Goal: Task Accomplishment & Management: Complete application form

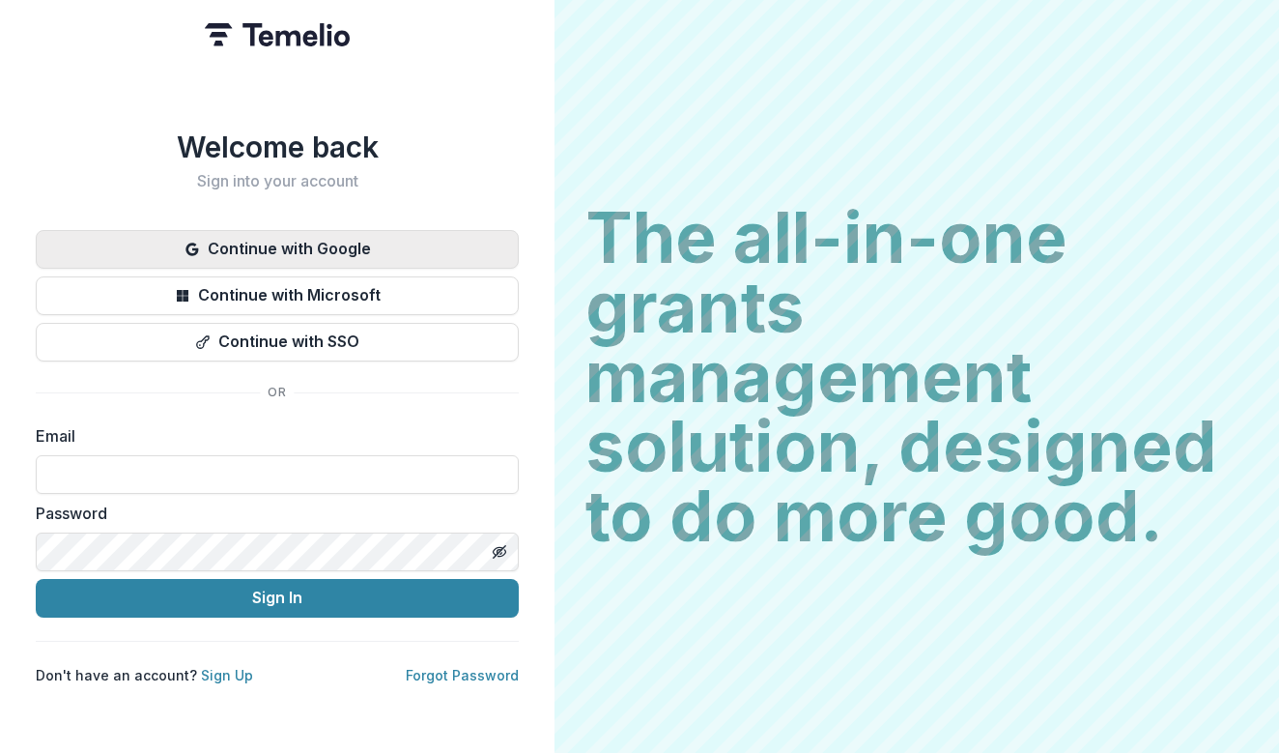
click at [495, 231] on button "Continue with Google" at bounding box center [277, 249] width 483 height 39
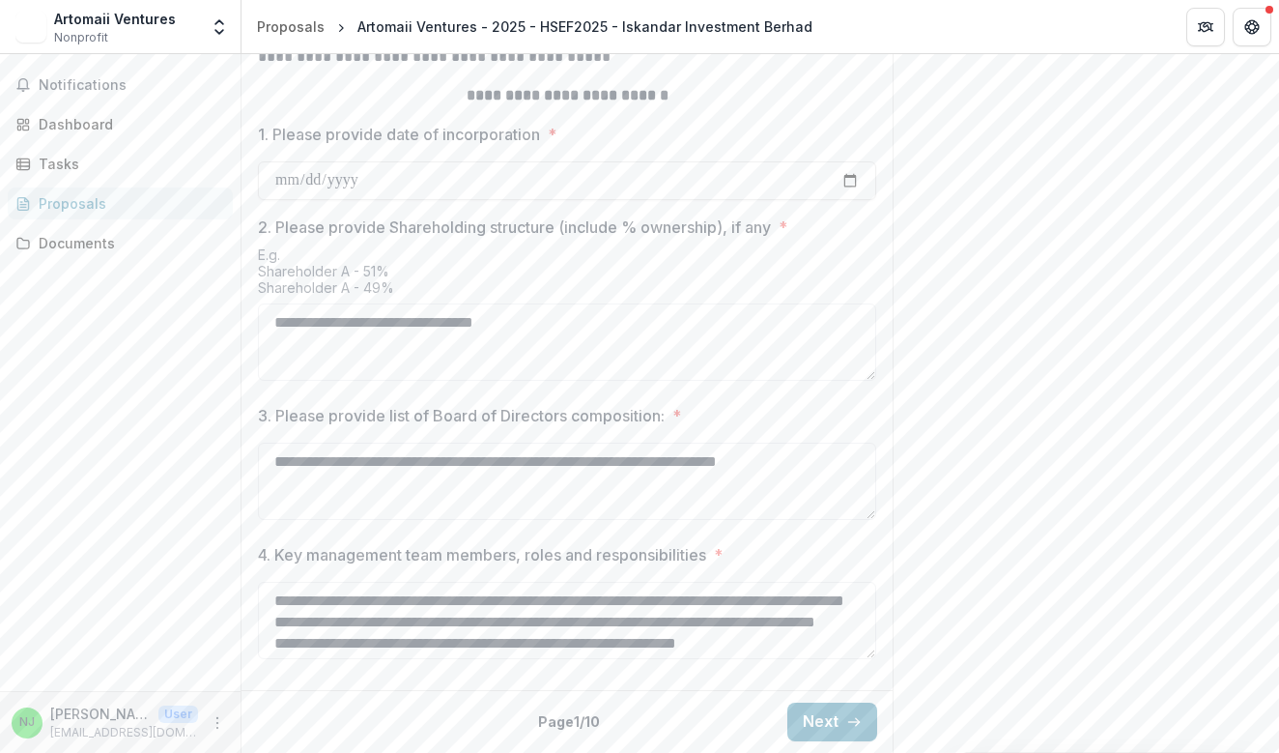
scroll to position [896, 0]
click at [810, 702] on button "Next" at bounding box center [832, 721] width 90 height 39
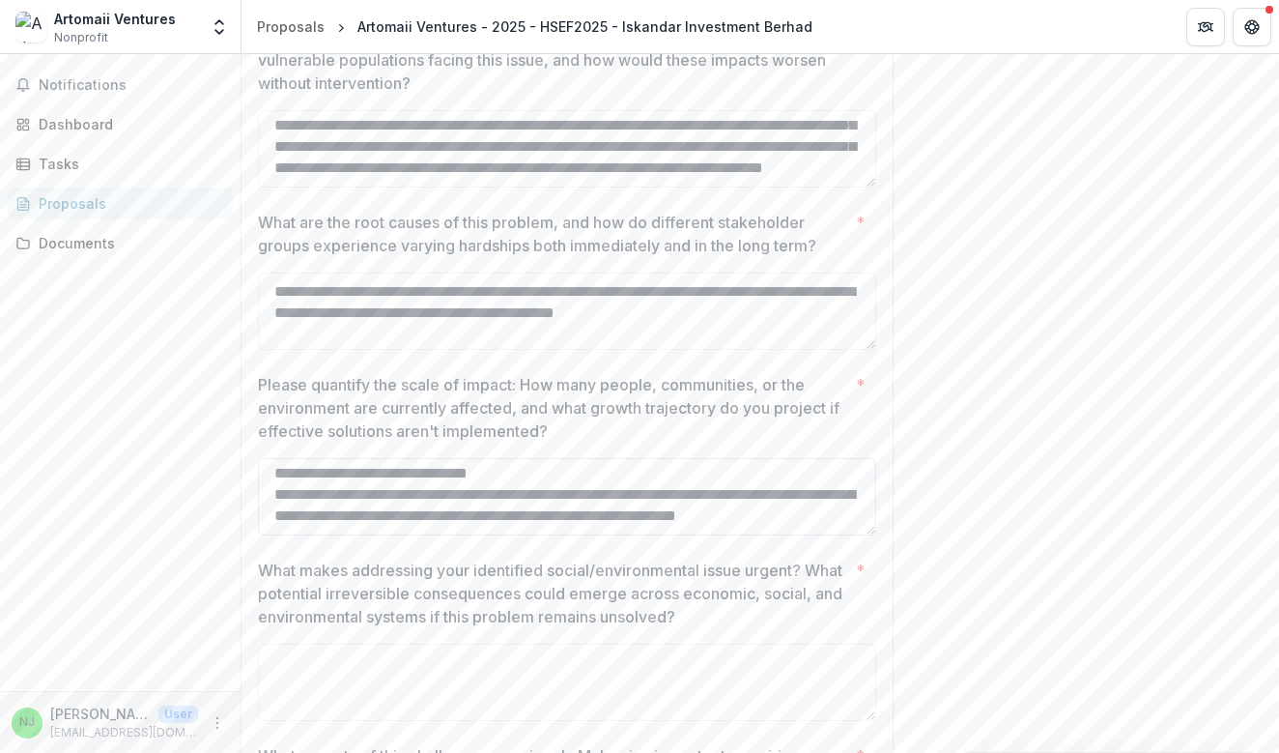
scroll to position [344, 0]
click at [441, 535] on textarea "**********" at bounding box center [567, 496] width 618 height 77
paste textarea "**********"
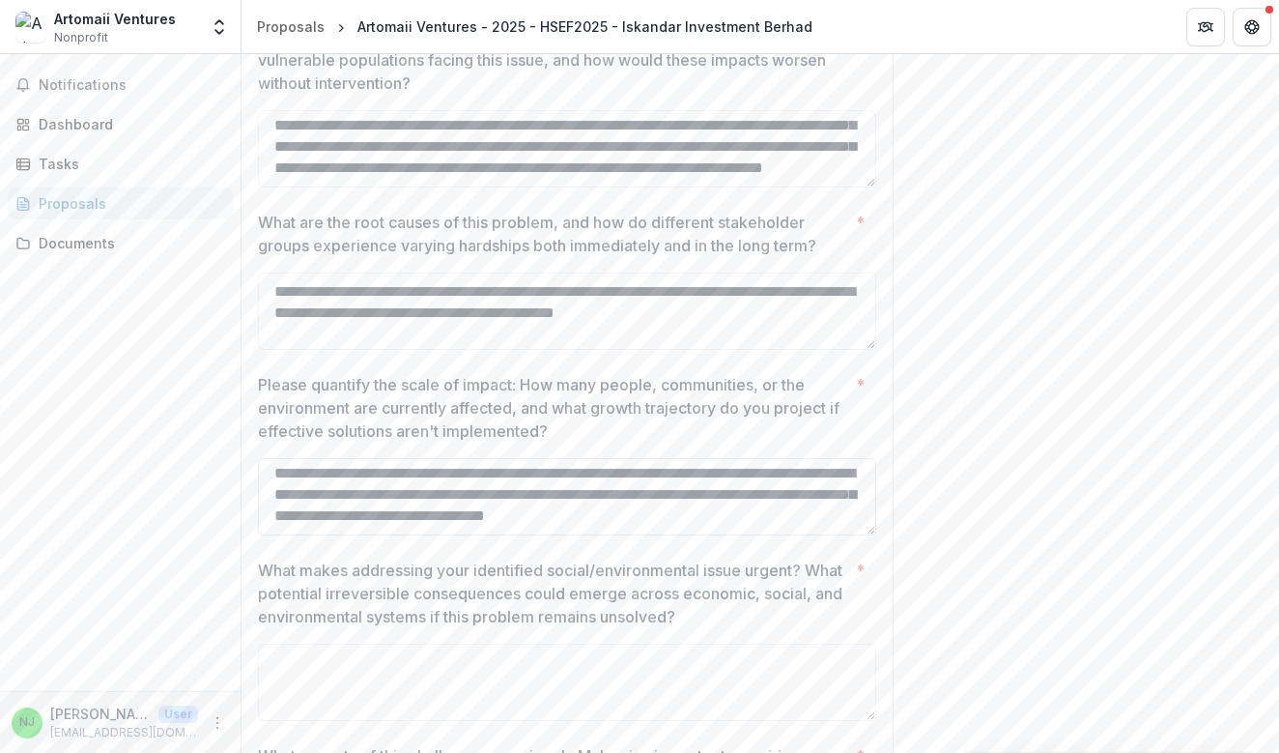
scroll to position [15235, 0]
click at [441, 535] on textarea "Please quantify the scale of impact: How many people, communities, or the envir…" at bounding box center [567, 496] width 618 height 77
click at [303, 535] on textarea "Please quantify the scale of impact: How many people, communities, or the envir…" at bounding box center [567, 496] width 618 height 77
click at [290, 535] on textarea "Please quantify the scale of impact: How many people, communities, or the envir…" at bounding box center [567, 496] width 618 height 77
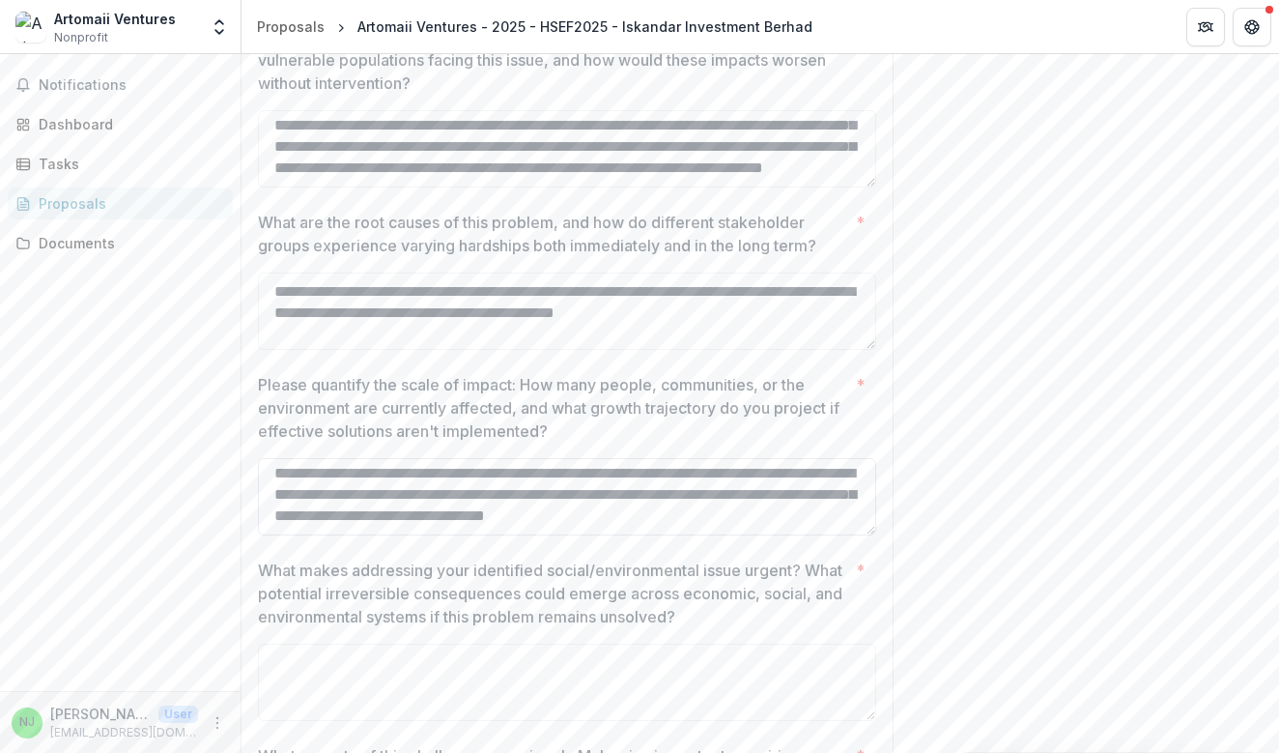
click at [273, 535] on textarea "Please quantify the scale of impact: How many people, communities, or the envir…" at bounding box center [567, 496] width 618 height 77
click at [443, 535] on textarea "Please quantify the scale of impact: How many people, communities, or the envir…" at bounding box center [567, 496] width 618 height 77
click at [484, 535] on textarea "Please quantify the scale of impact: How many people, communities, or the envir…" at bounding box center [567, 496] width 618 height 77
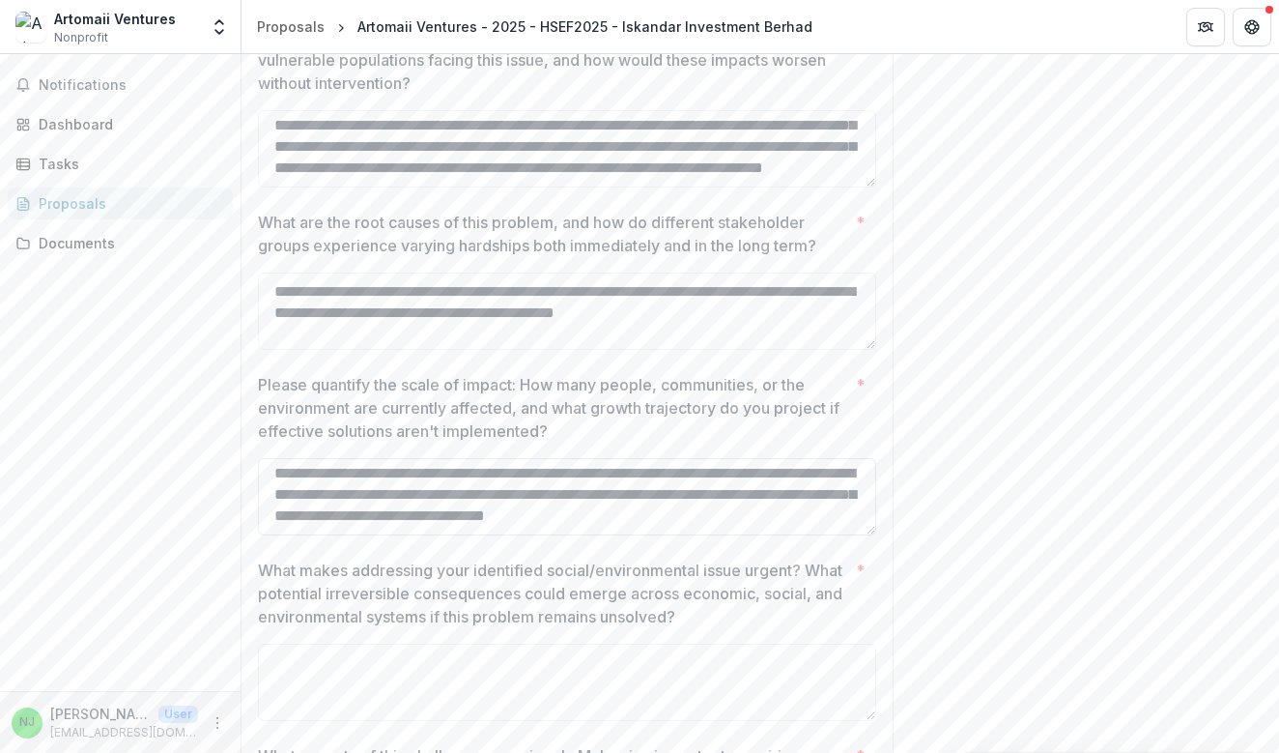
click at [387, 535] on textarea "Please quantify the scale of impact: How many people, communities, or the envir…" at bounding box center [567, 496] width 618 height 77
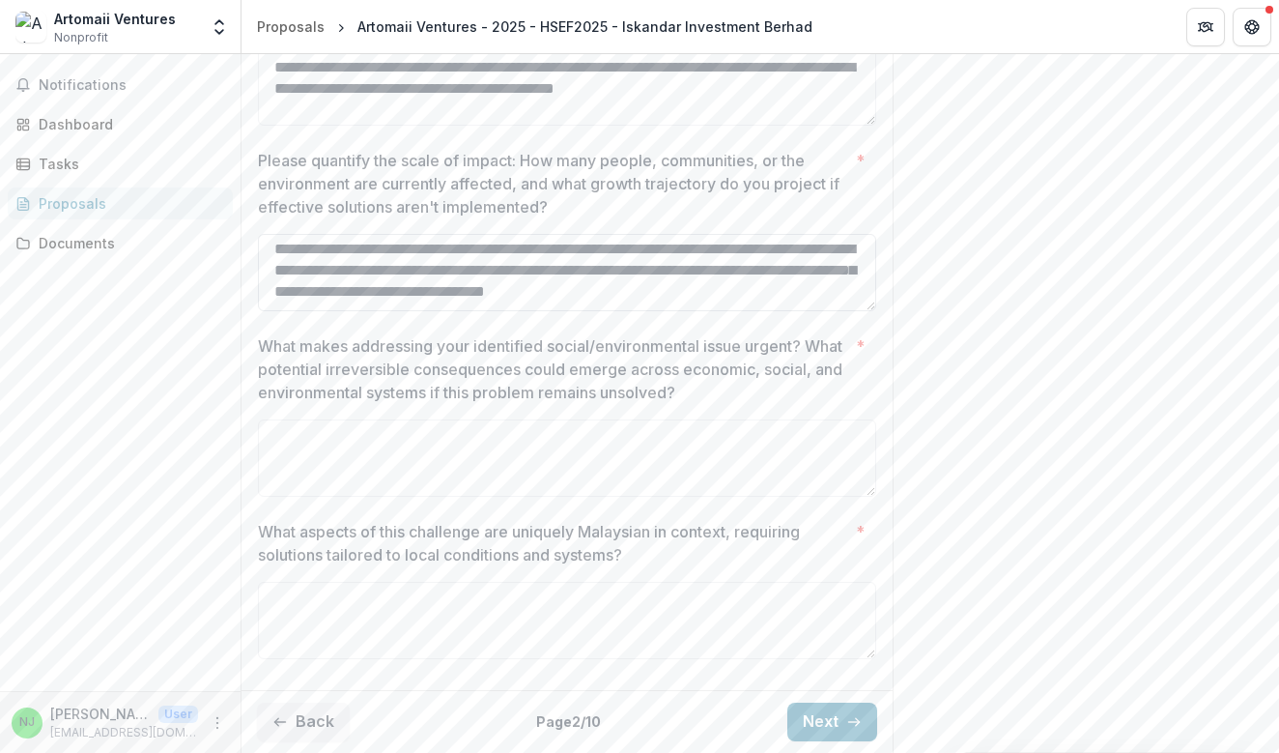
scroll to position [783, 0]
type textarea "**********"
click at [423, 484] on textarea "What makes addressing your identified social/environmental issue urgent? What p…" at bounding box center [567, 457] width 618 height 77
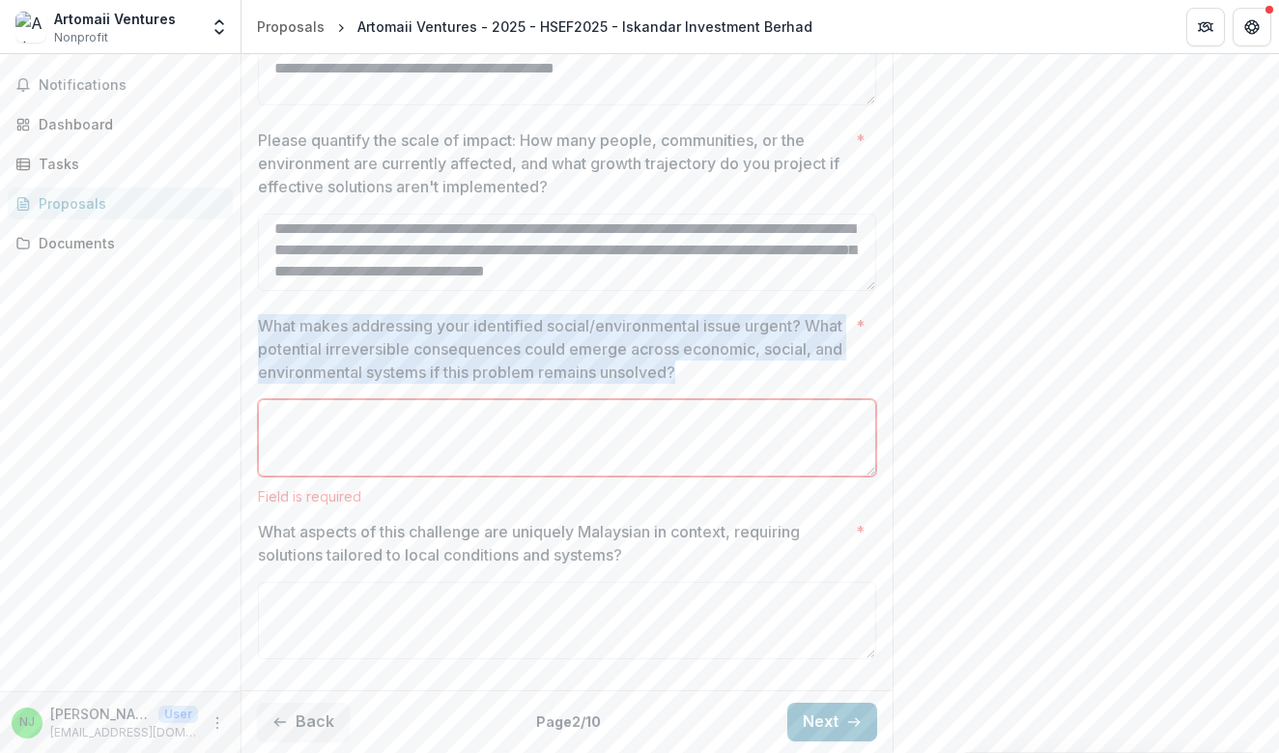
drag, startPoint x: 251, startPoint y: 368, endPoint x: 788, endPoint y: 418, distance: 539.4
click at [788, 418] on div "**********" at bounding box center [566, 180] width 649 height 1004
copy p "What makes addressing your identified social/environmental issue urgent? What p…"
click at [332, 607] on textarea "What aspects of this challenge are uniquely Malaysian in context, requiring sol…" at bounding box center [567, 620] width 618 height 77
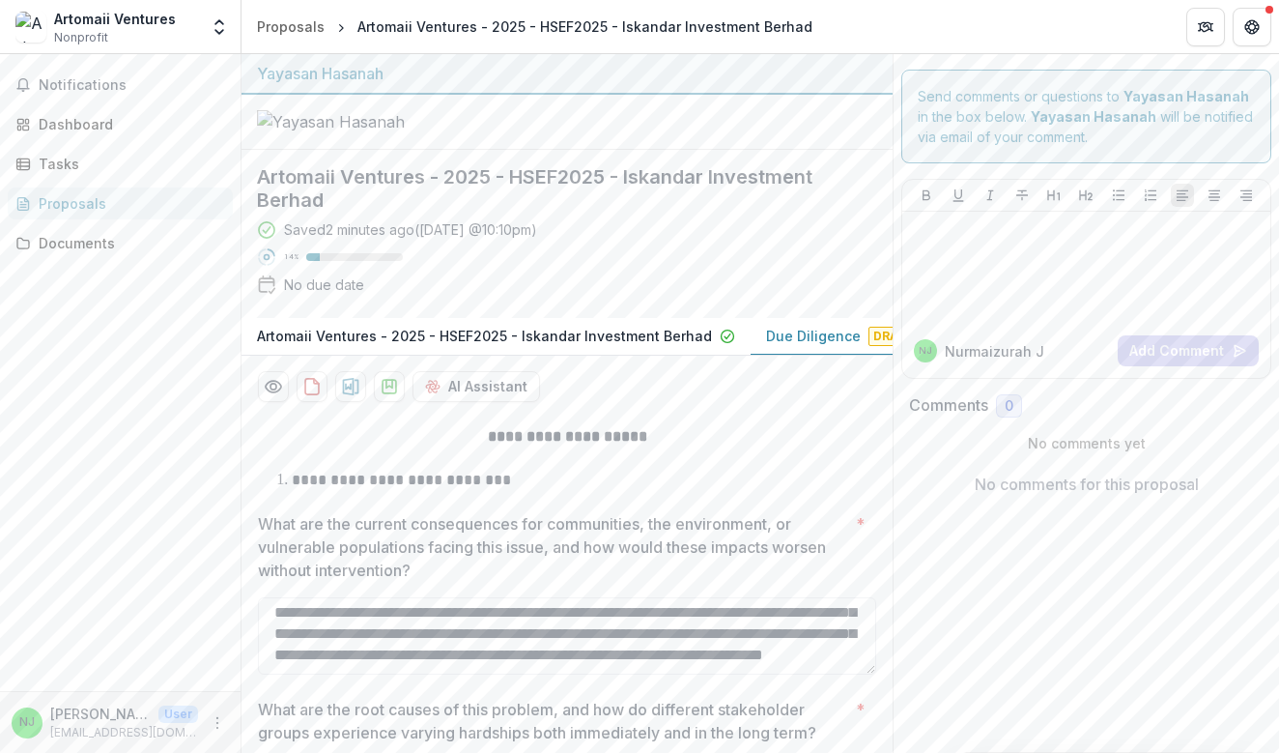
scroll to position [0, 0]
click at [273, 402] on button "Preview 21758a10-9d24-4002-be49-461ed7b88e94-1.pdf" at bounding box center [273, 386] width 31 height 31
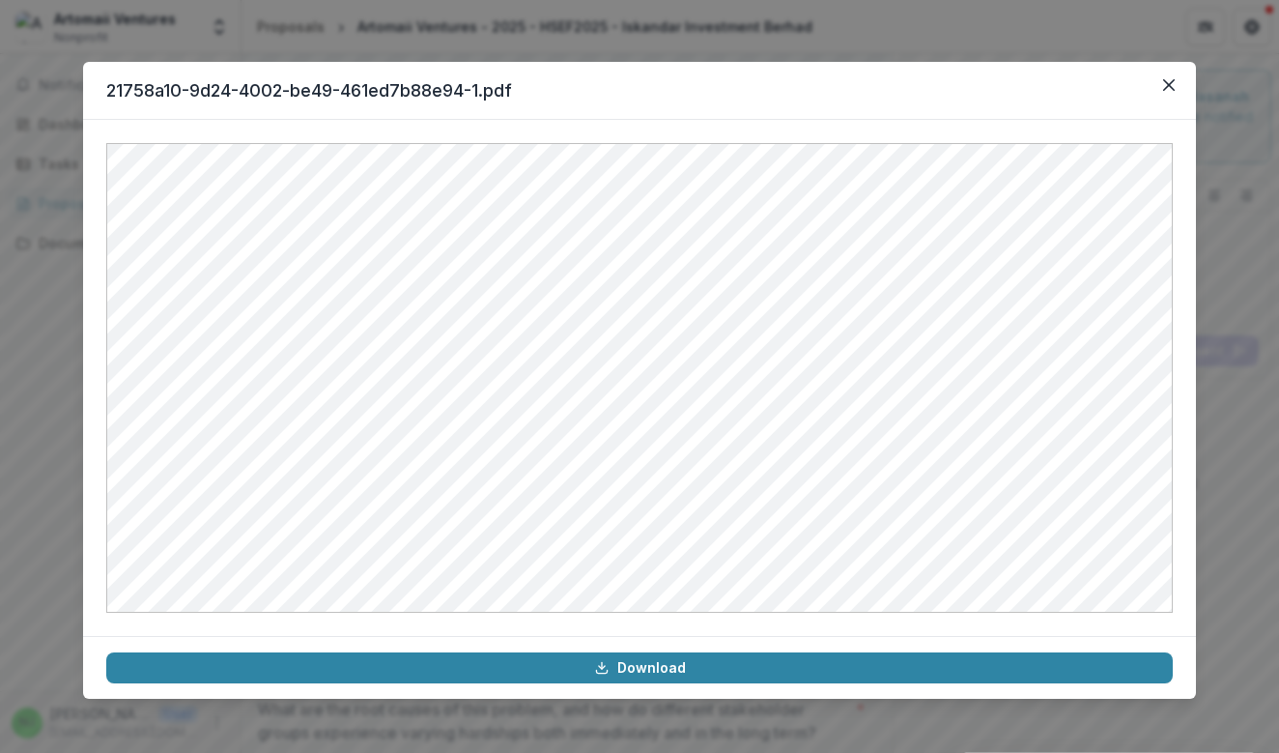
click at [37, 482] on div "21758a10-9d24-4002-be49-461ed7b88e94-1.pdf Download" at bounding box center [639, 376] width 1279 height 753
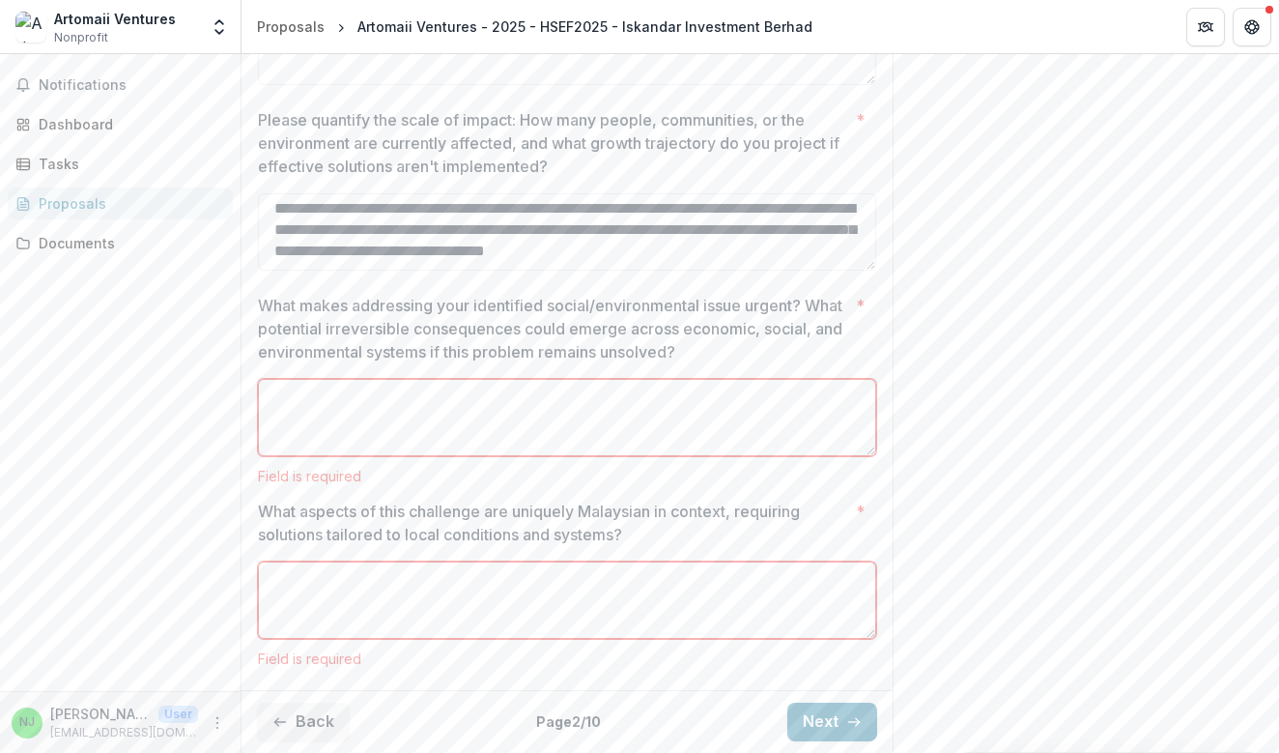
scroll to position [862, 0]
click at [796, 717] on button "Next" at bounding box center [832, 721] width 90 height 39
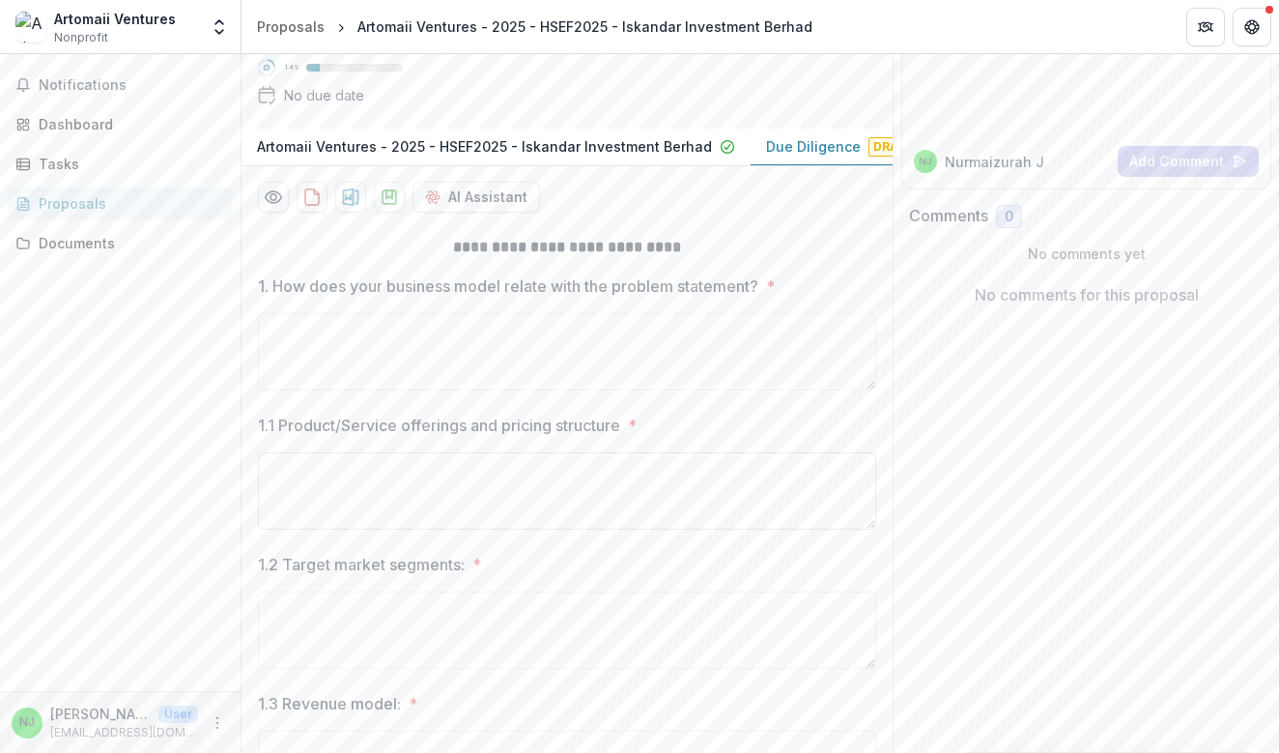
scroll to position [196, 0]
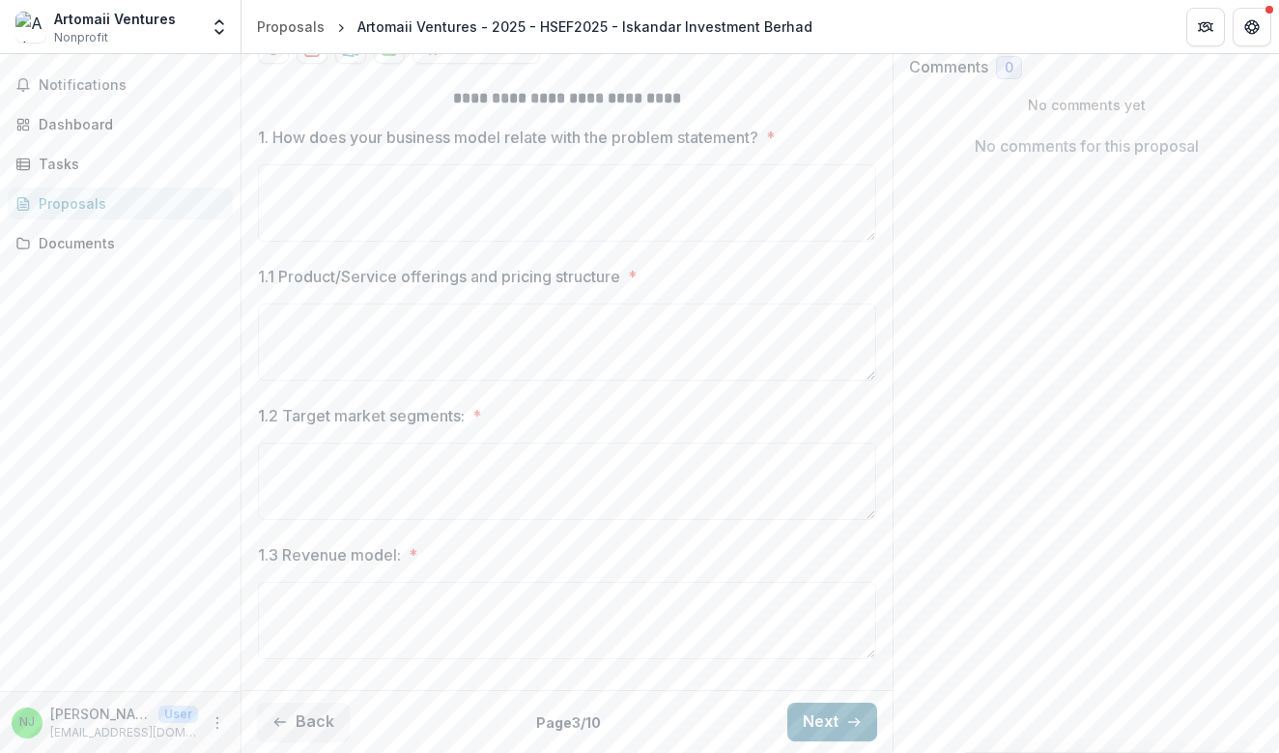
click at [828, 711] on button "Next" at bounding box center [832, 721] width 90 height 39
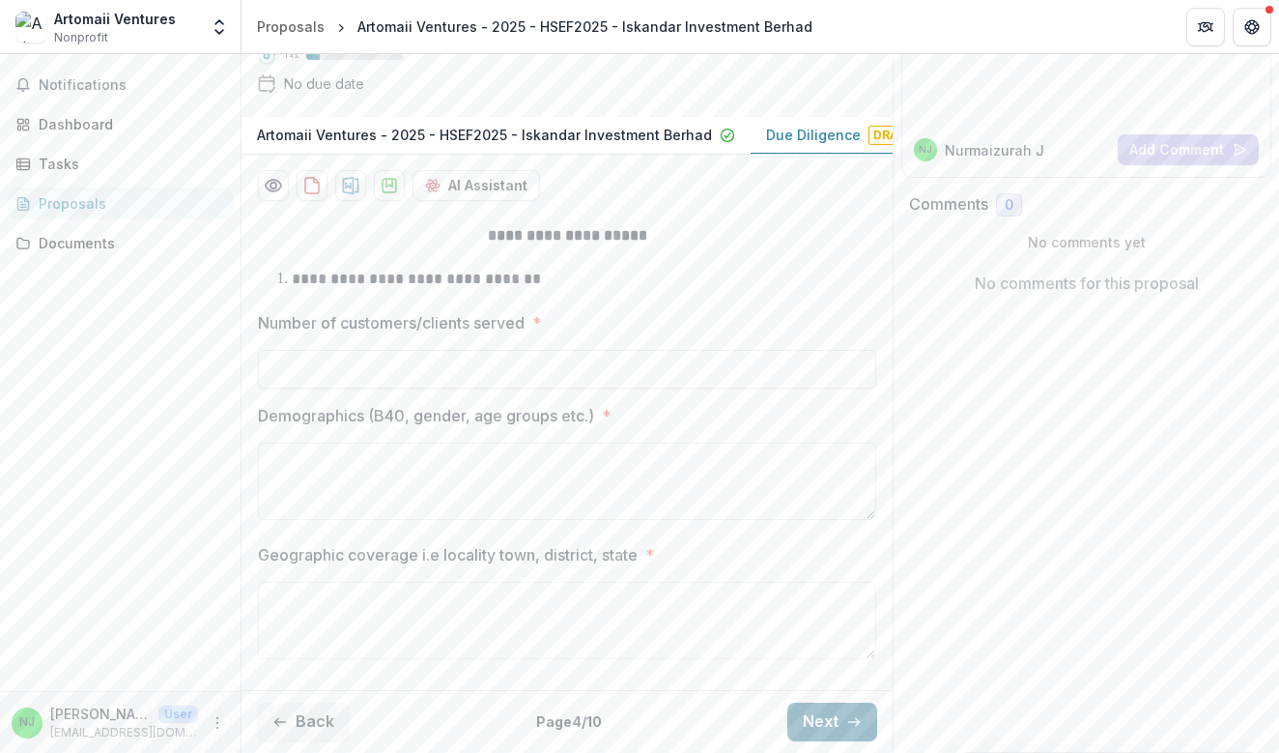
scroll to position [265, 0]
click at [828, 711] on button "Next" at bounding box center [832, 721] width 90 height 39
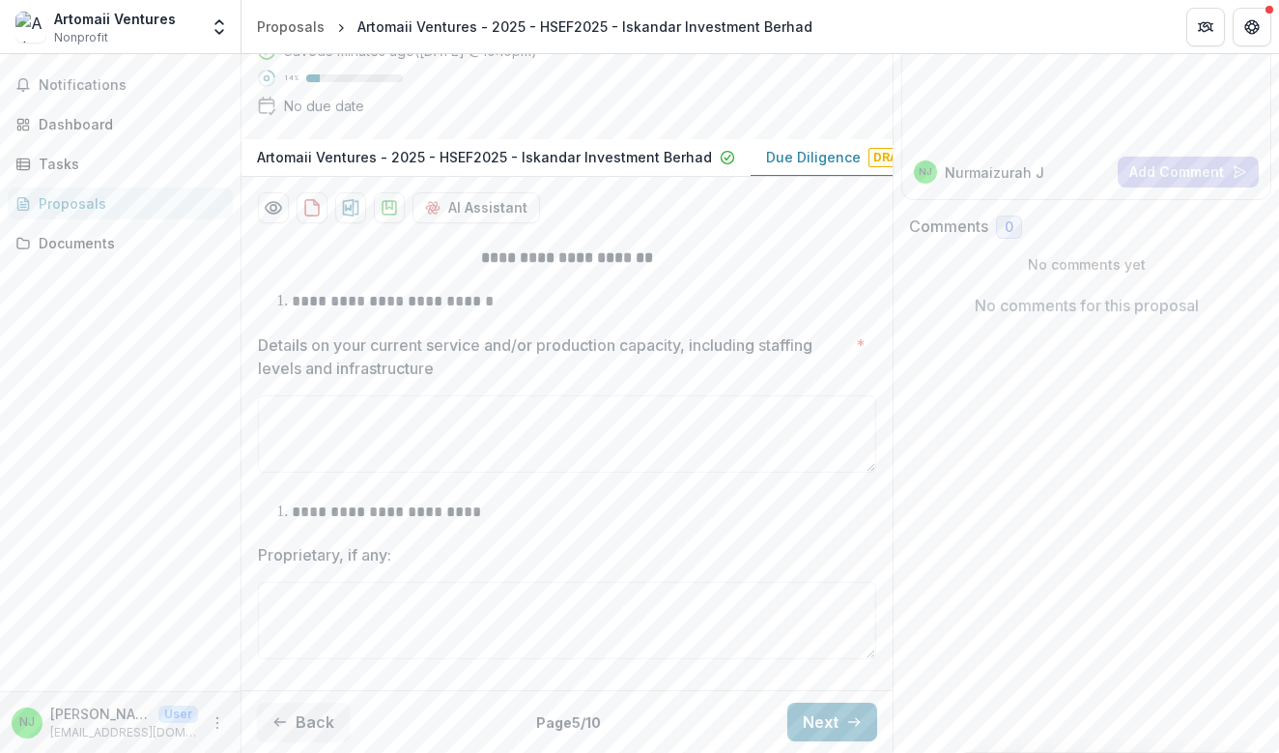
scroll to position [298, 0]
click at [343, 702] on button "Back" at bounding box center [303, 721] width 93 height 39
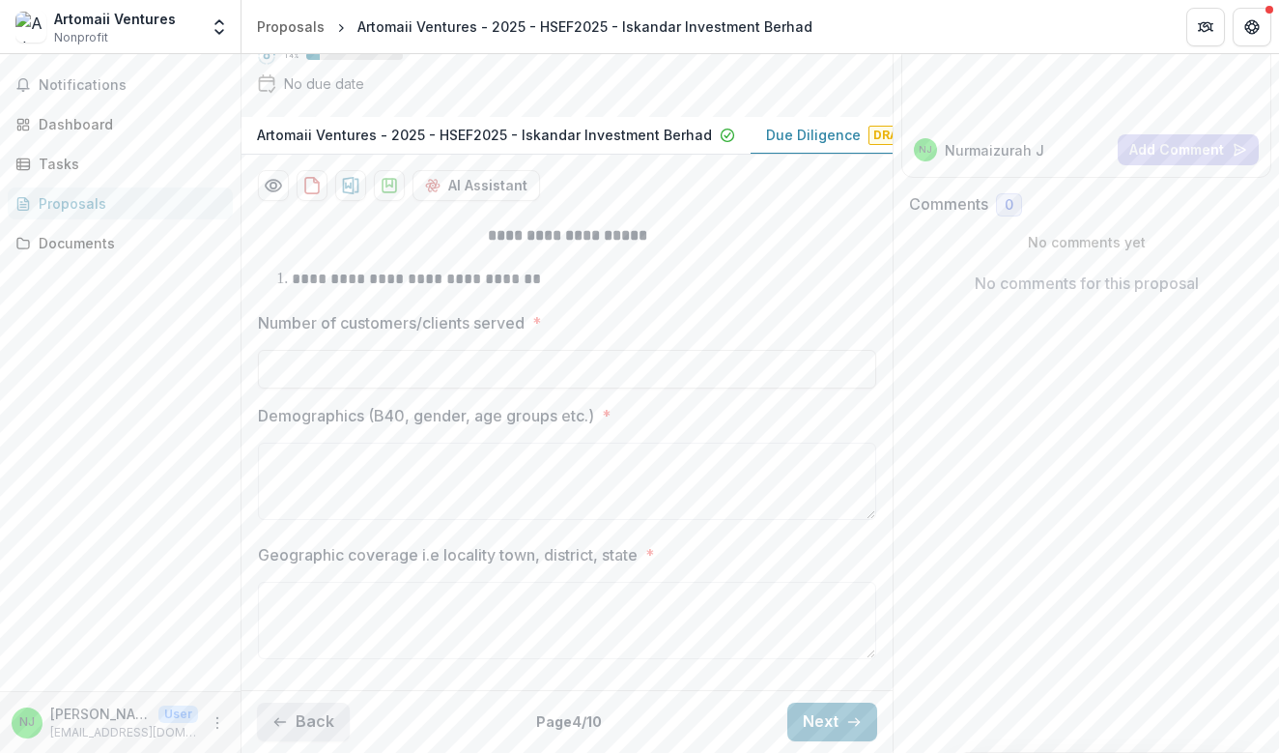
click at [343, 659] on textarea "Geographic coverage i.e locality town, district, state *" at bounding box center [567, 620] width 618 height 77
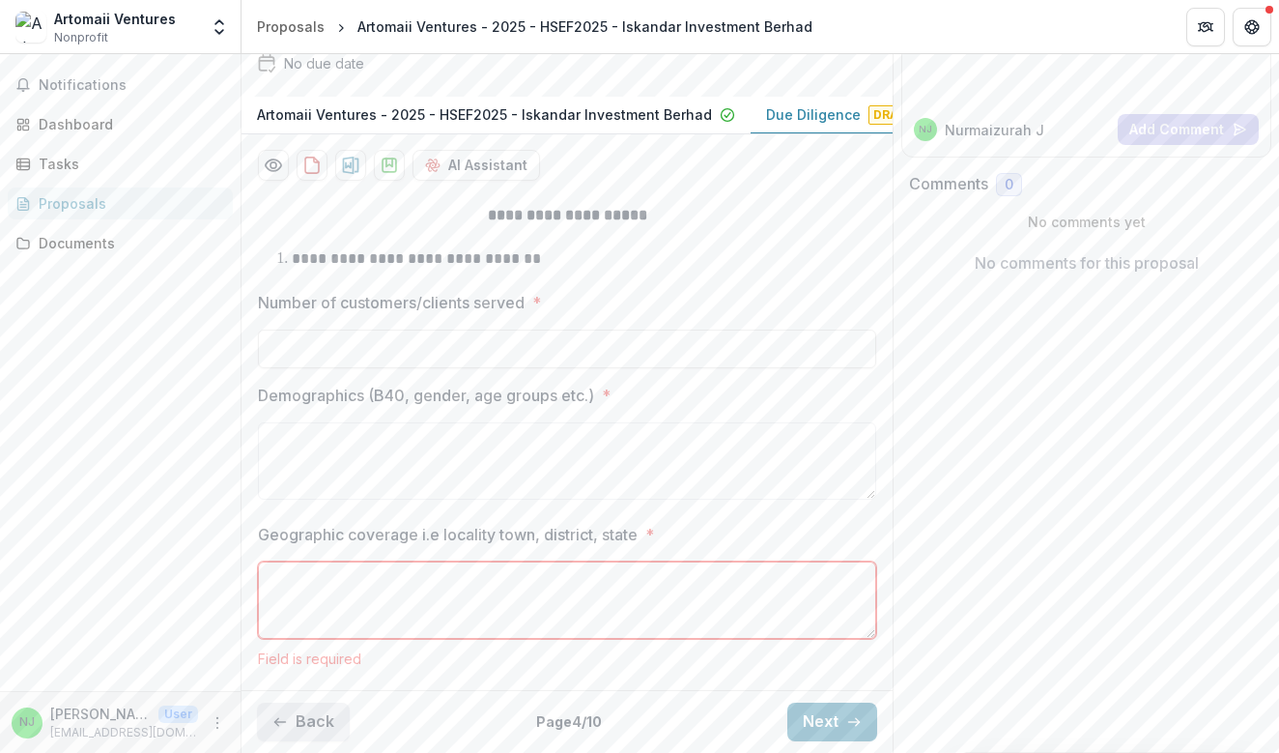
click at [330, 714] on div "Back Page 4 / 10 Next" at bounding box center [567, 721] width 651 height 63
click at [326, 728] on button "Back" at bounding box center [303, 721] width 93 height 39
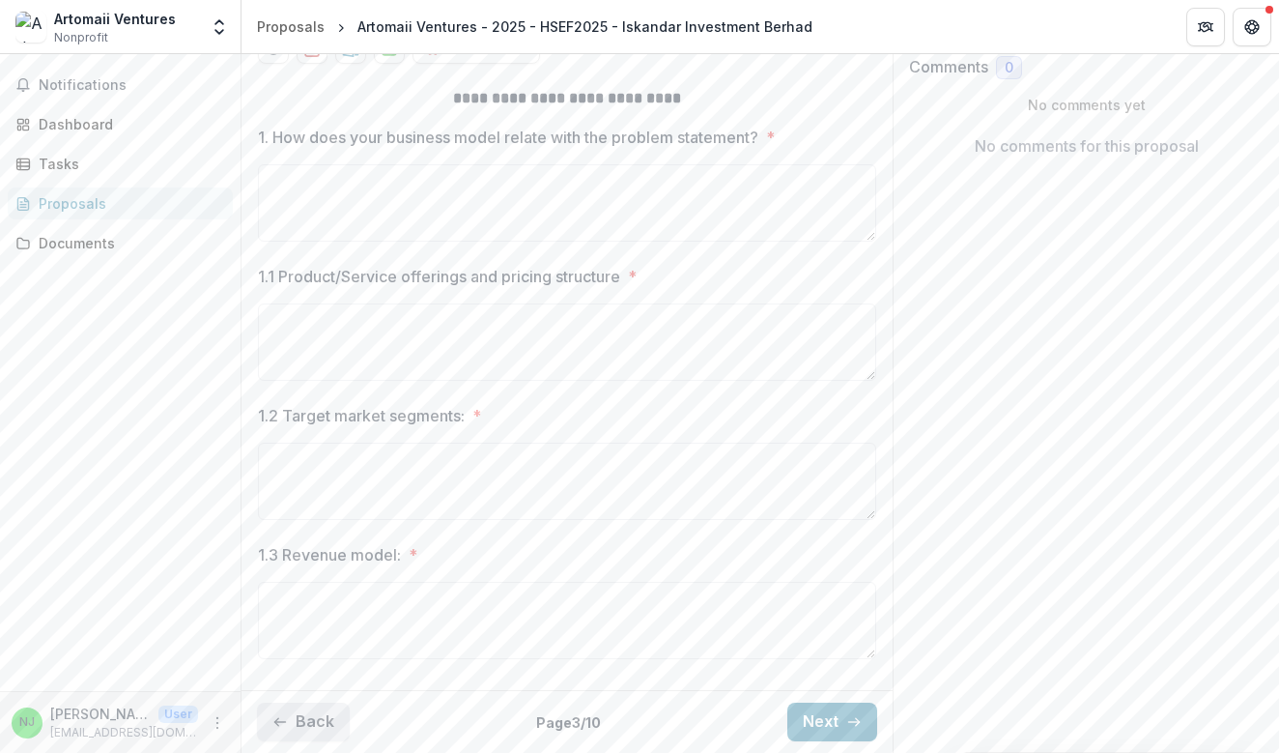
scroll to position [441, 0]
click at [318, 718] on button "Back" at bounding box center [303, 721] width 93 height 39
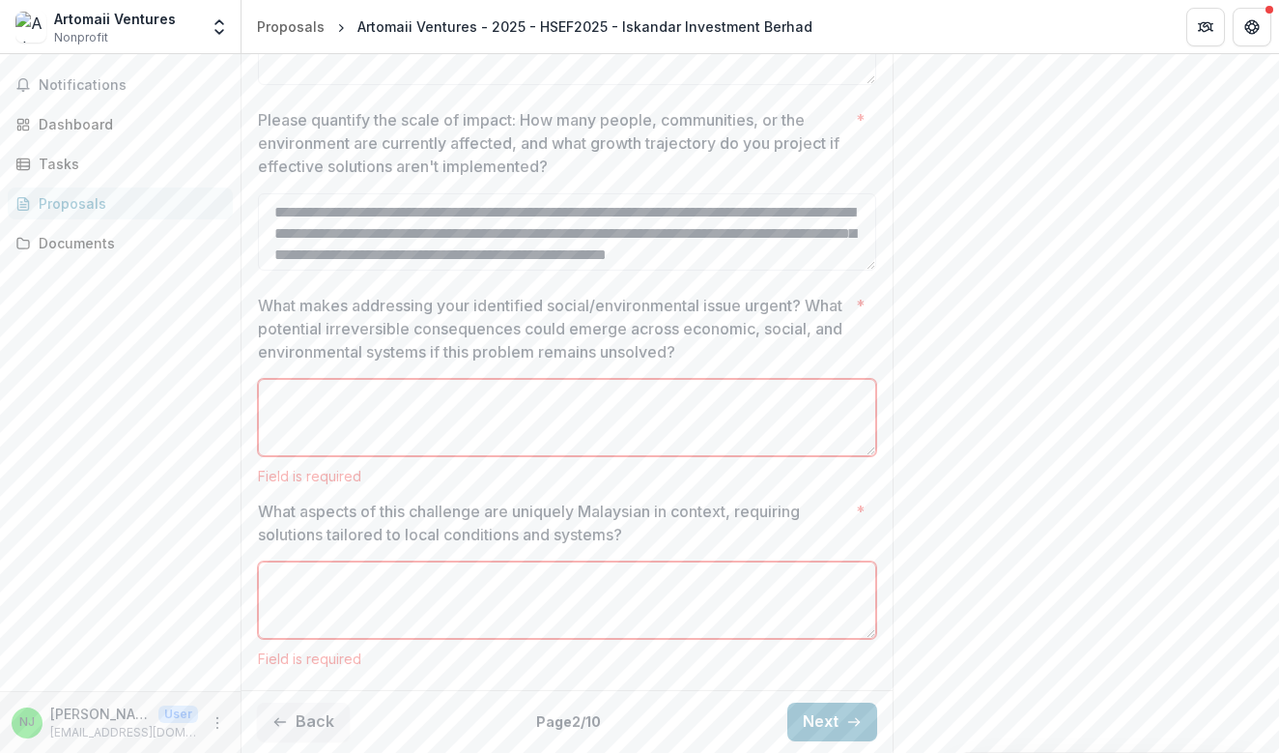
scroll to position [786, 0]
click at [489, 456] on textarea "What makes addressing your identified social/environmental issue urgent? What p…" at bounding box center [567, 417] width 618 height 77
paste textarea "**********"
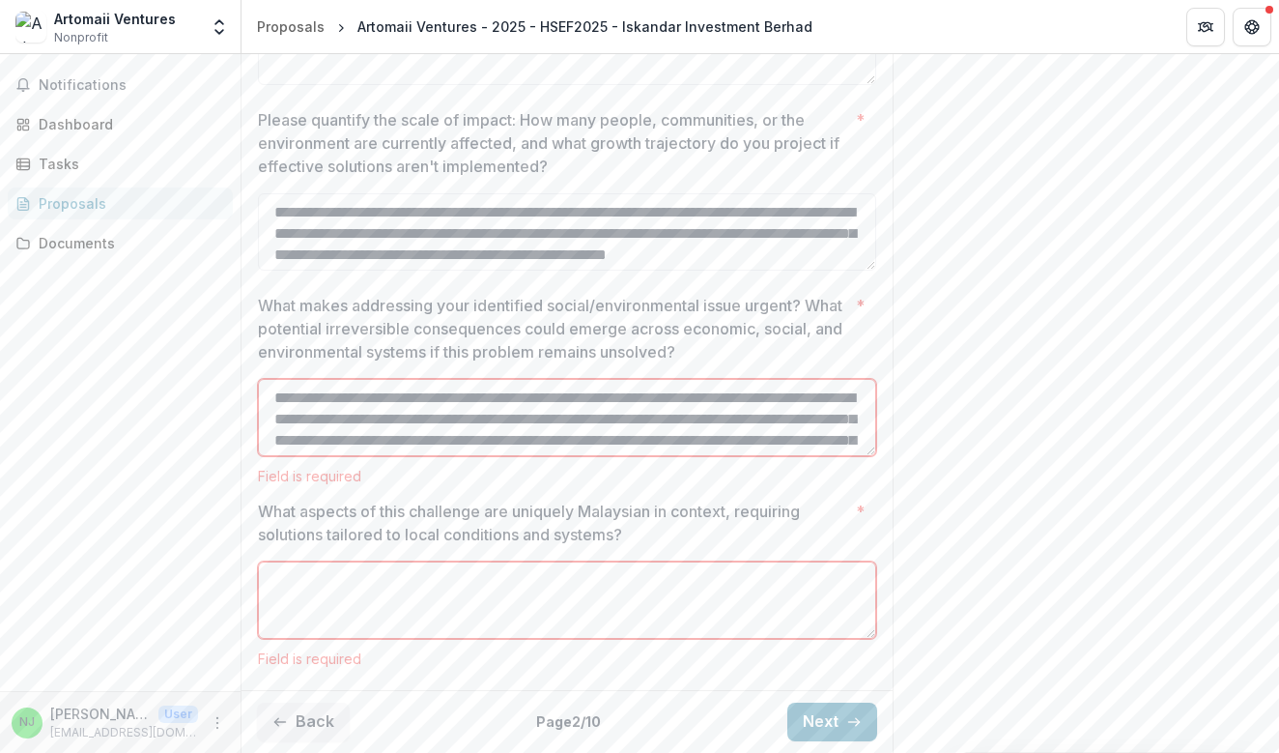
scroll to position [153, 0]
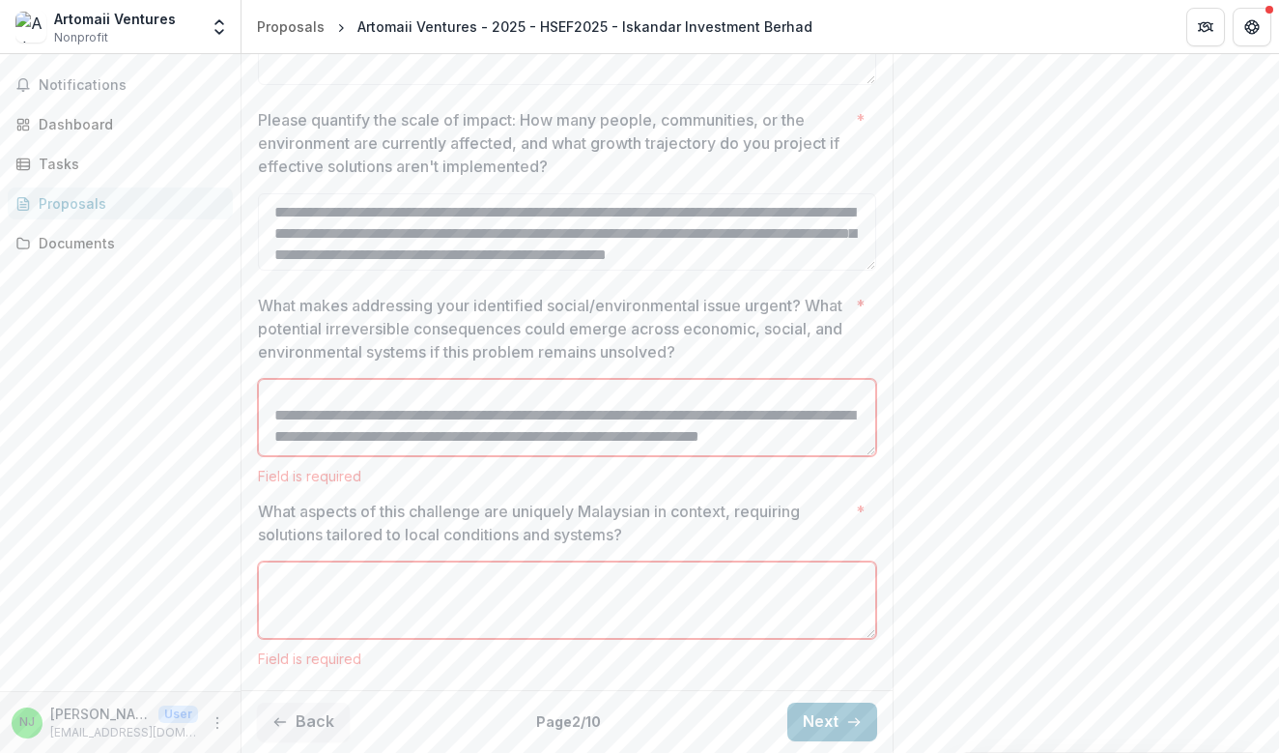
type textarea "**********"
click at [390, 639] on textarea "What aspects of this challenge are uniquely Malaysian in context, requiring sol…" at bounding box center [567, 599] width 618 height 77
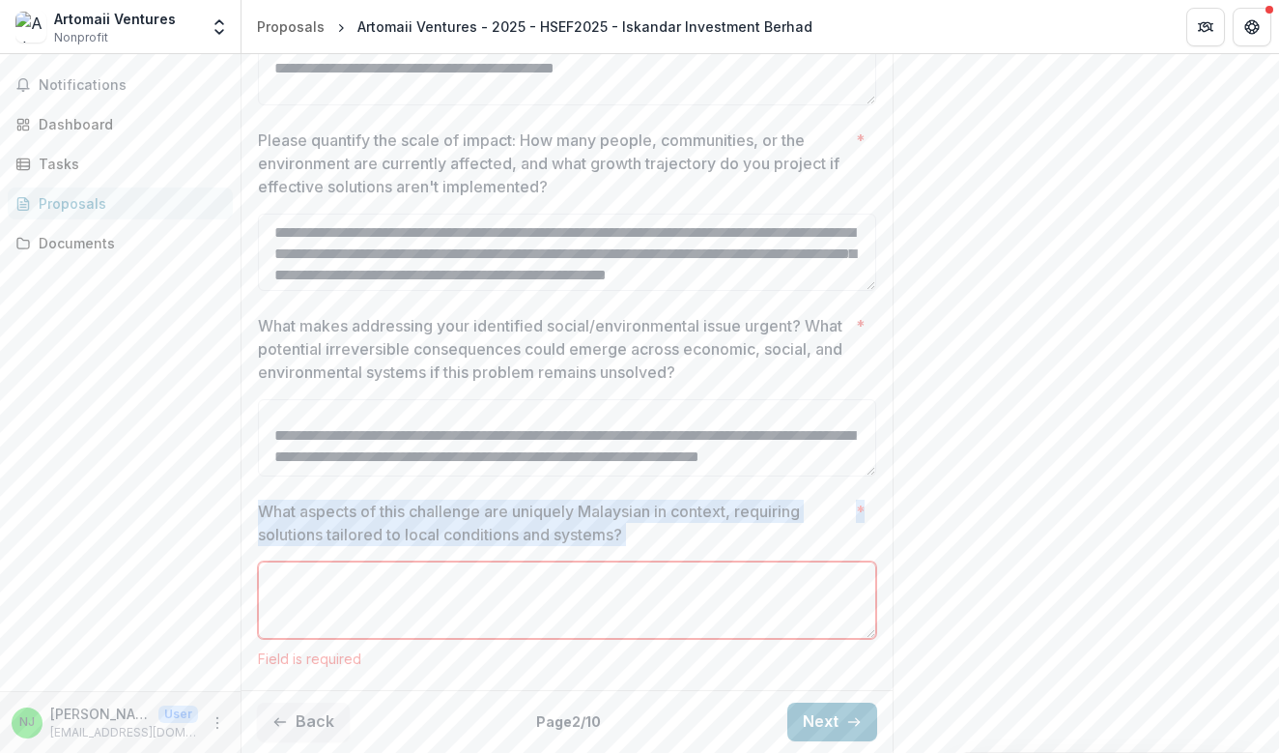
drag, startPoint x: 256, startPoint y: 556, endPoint x: 594, endPoint y: 595, distance: 340.3
click at [594, 595] on div "**********" at bounding box center [566, 180] width 649 height 1004
copy label "What aspects of this challenge are uniquely Malaysian in context, requiring sol…"
click at [388, 639] on textarea "What aspects of this challenge are uniquely Malaysian in context, requiring sol…" at bounding box center [567, 599] width 618 height 77
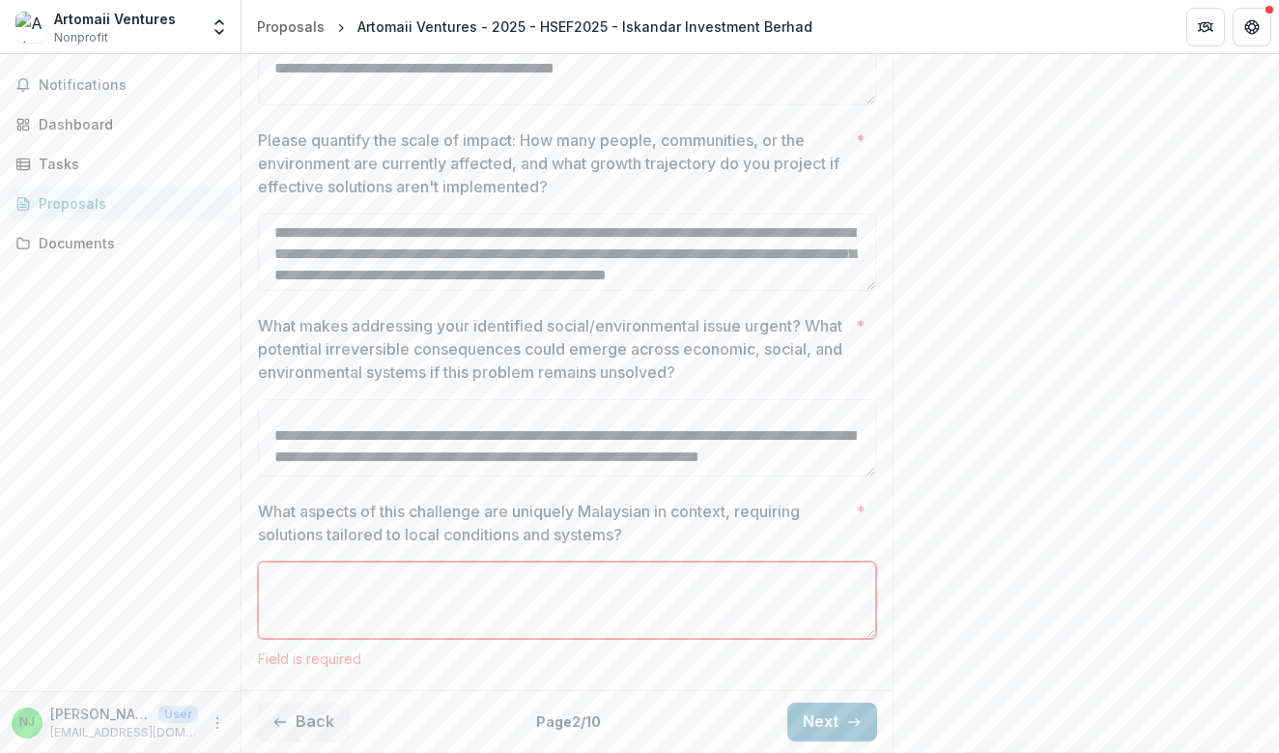
paste textarea "**********"
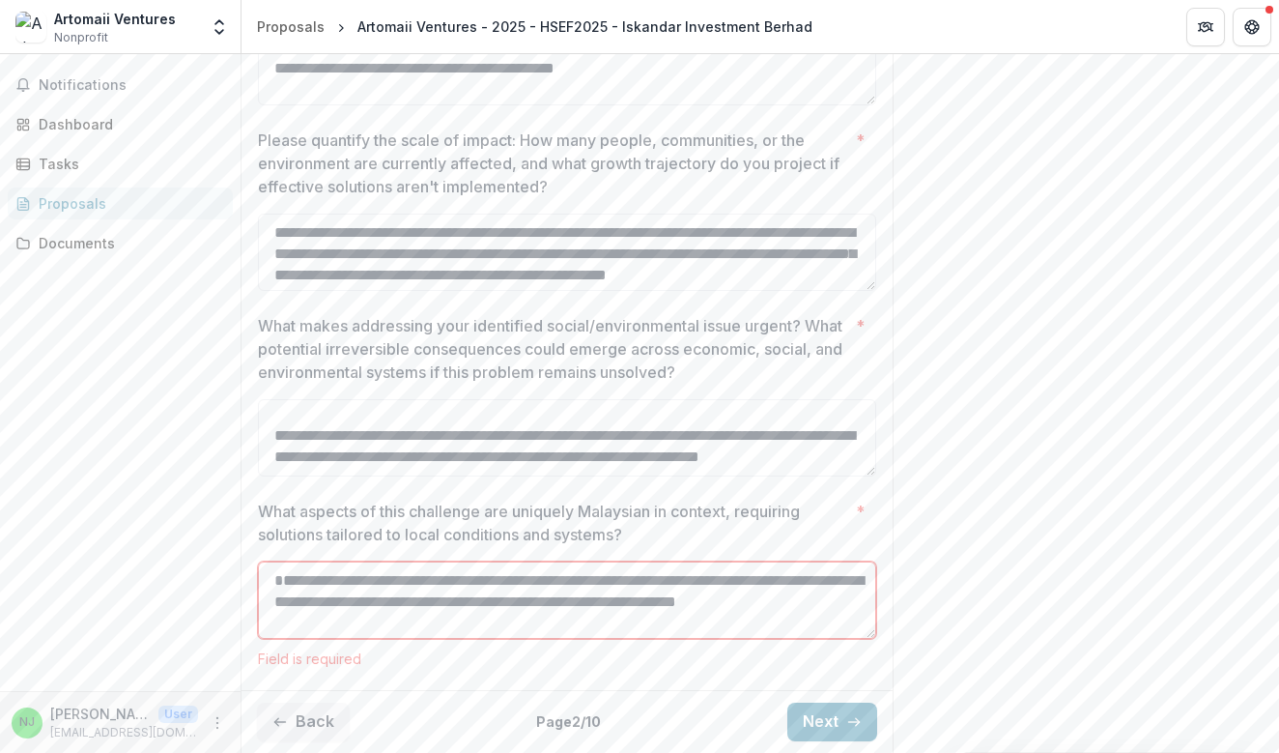
scroll to position [38, 0]
paste textarea "**********"
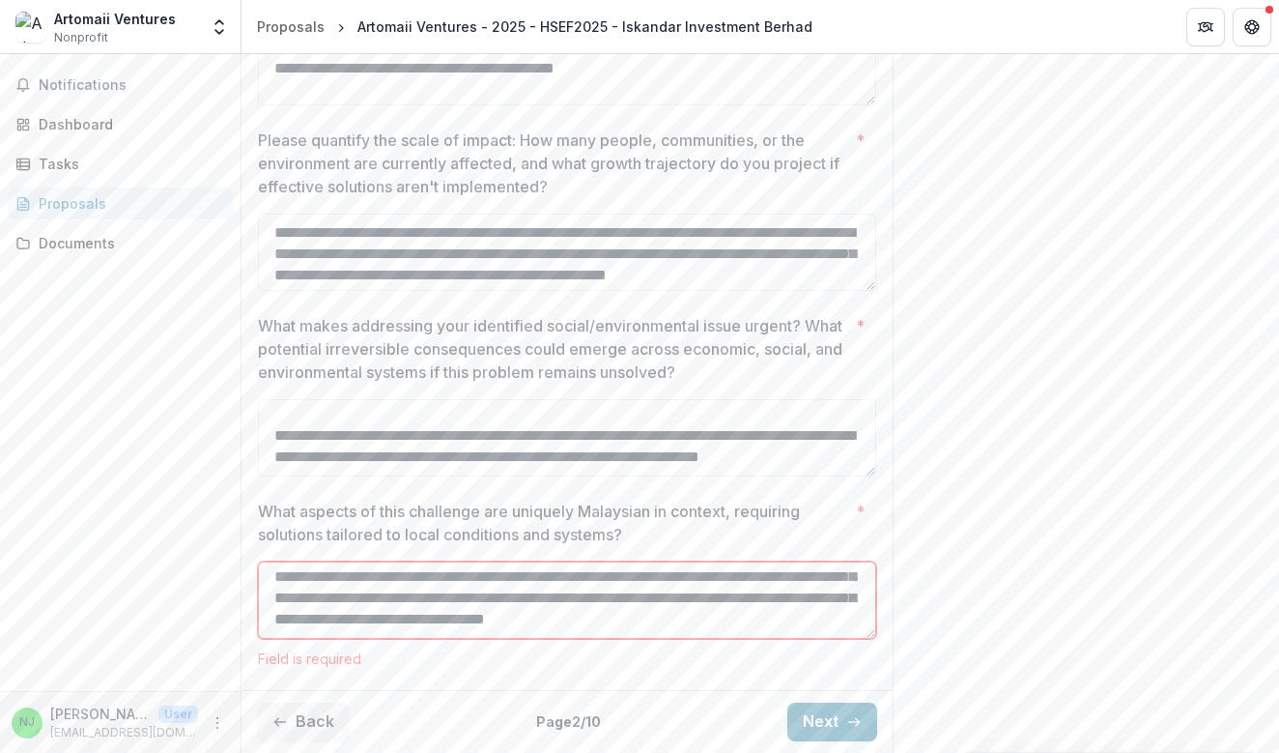
scroll to position [850, 0]
type textarea "**********"
click at [819, 722] on button "Next" at bounding box center [832, 721] width 90 height 39
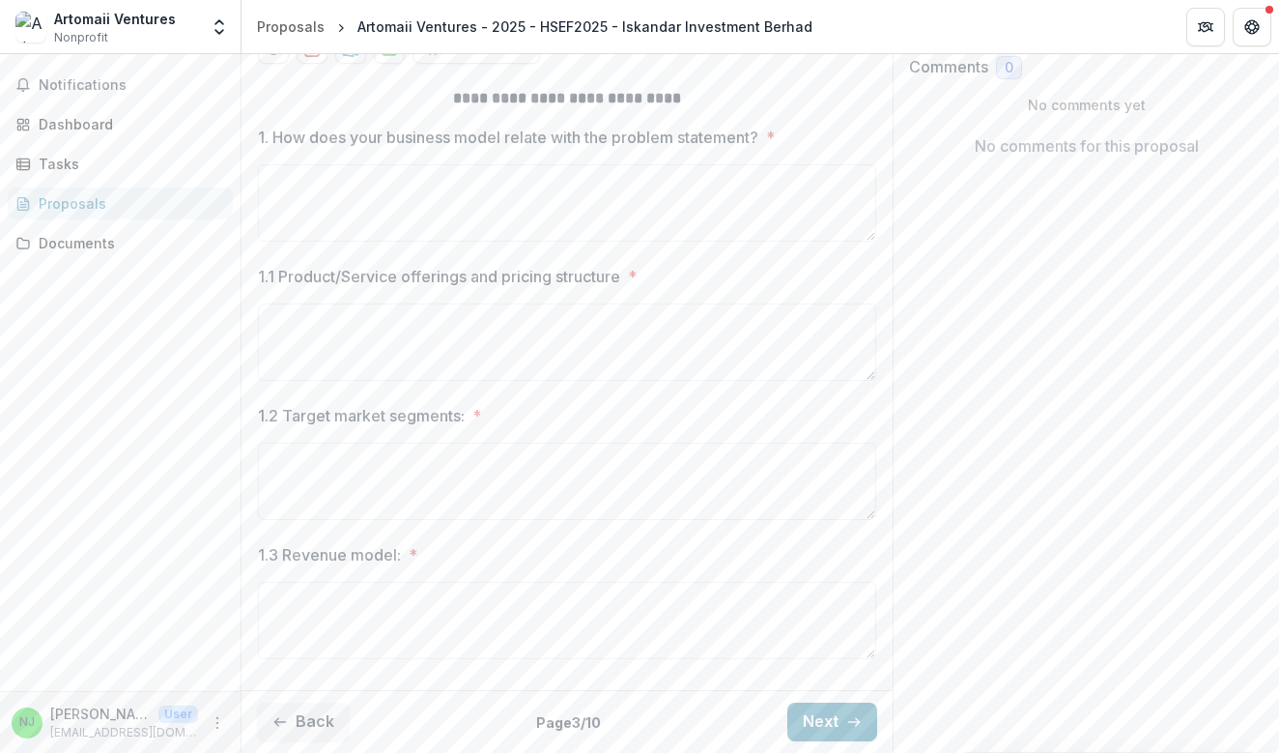
scroll to position [441, 0]
click at [299, 725] on button "Back" at bounding box center [303, 721] width 93 height 39
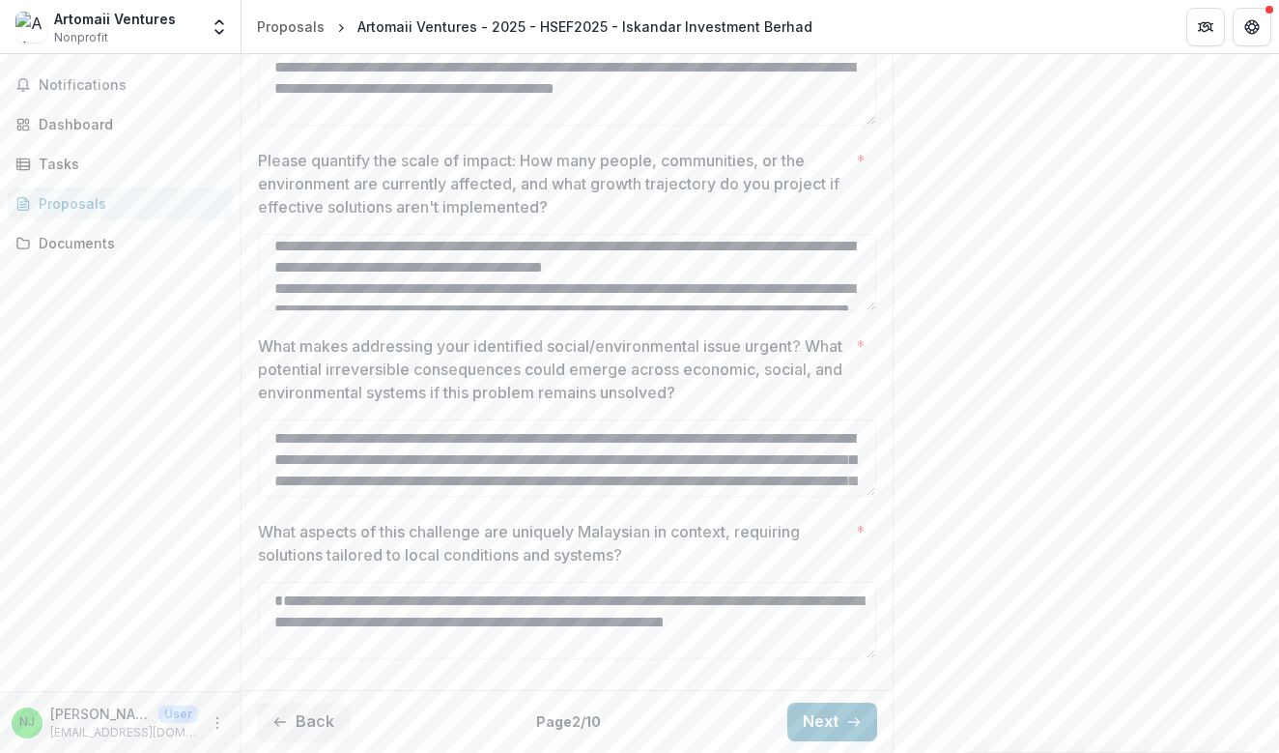
scroll to position [830, 0]
click at [395, 638] on textarea "What aspects of this challenge are uniquely Malaysian in context, requiring sol…" at bounding box center [567, 620] width 618 height 77
click at [546, 636] on textarea "What aspects of this challenge are uniquely Malaysian in context, requiring sol…" at bounding box center [567, 620] width 618 height 77
paste textarea "**********"
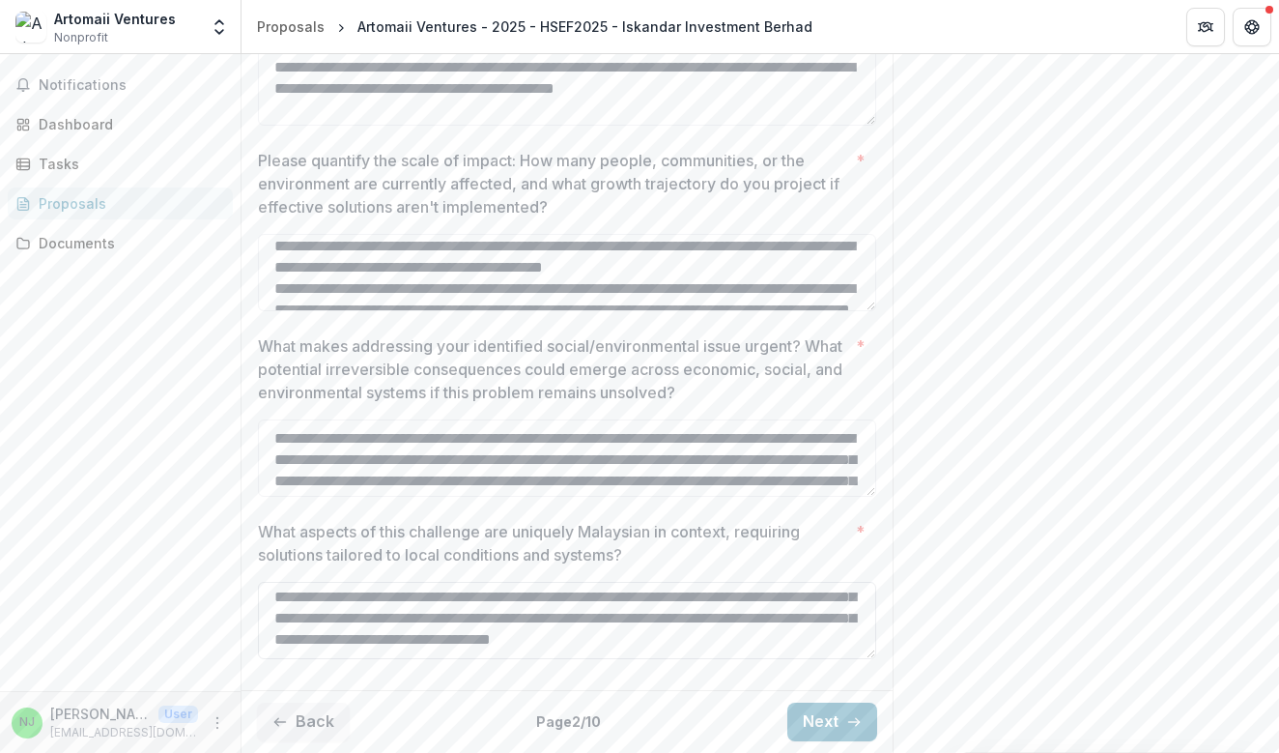
type textarea "**********"
click at [822, 714] on button "Next" at bounding box center [832, 721] width 90 height 39
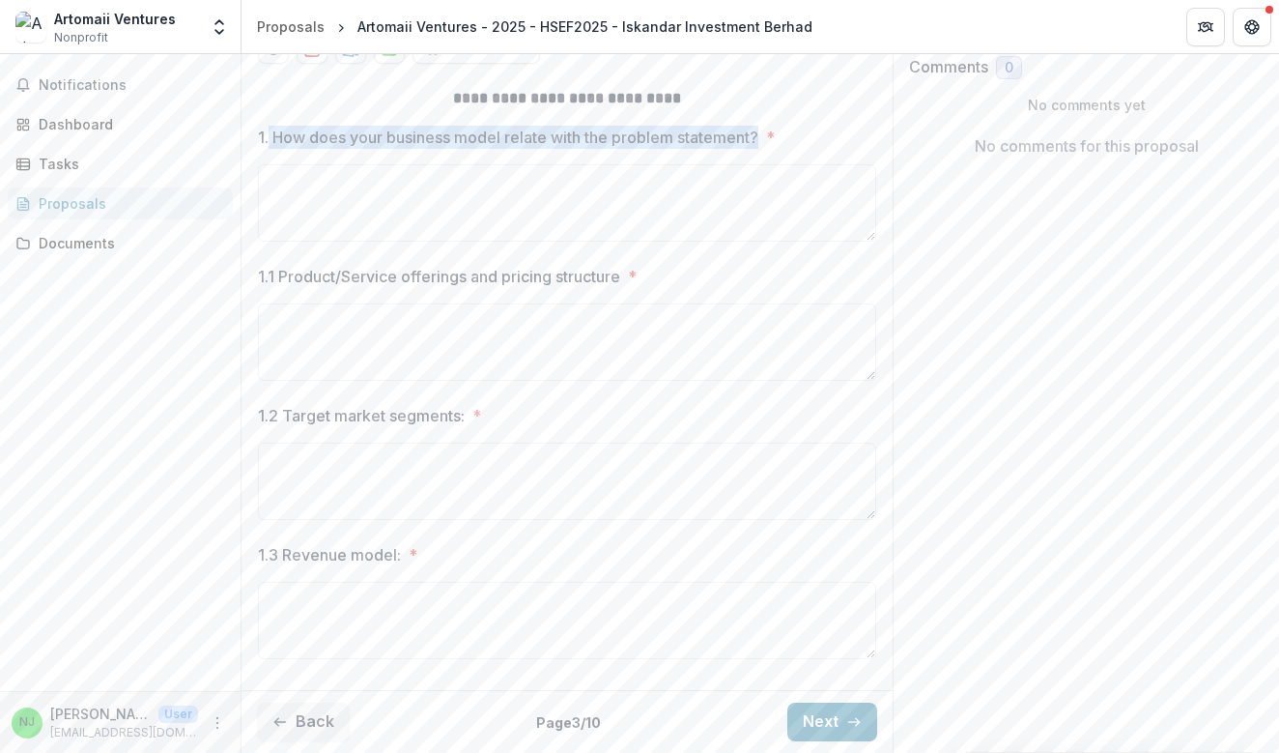
drag, startPoint x: 270, startPoint y: 141, endPoint x: 767, endPoint y: 147, distance: 497.5
click at [767, 147] on label "1. How does your business model relate with the problem statement? *" at bounding box center [561, 137] width 607 height 23
click at [767, 164] on textarea "1. How does your business model relate with the problem statement? *" at bounding box center [567, 202] width 618 height 77
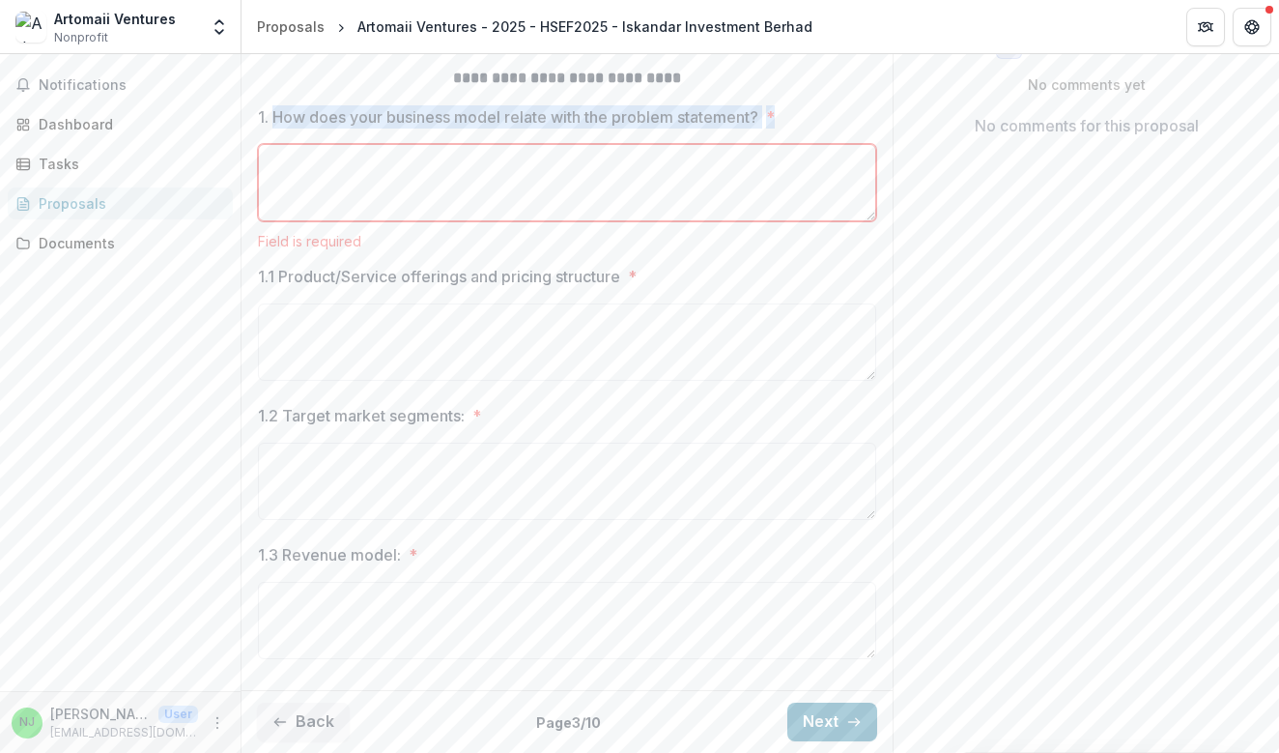
drag, startPoint x: 271, startPoint y: 145, endPoint x: 724, endPoint y: 164, distance: 452.5
click at [724, 164] on div "1. How does your business model relate with the problem statement? * Field is r…" at bounding box center [567, 177] width 618 height 144
copy label "How does your business model relate with the problem statement? *"
